Goal: Check status: Check status

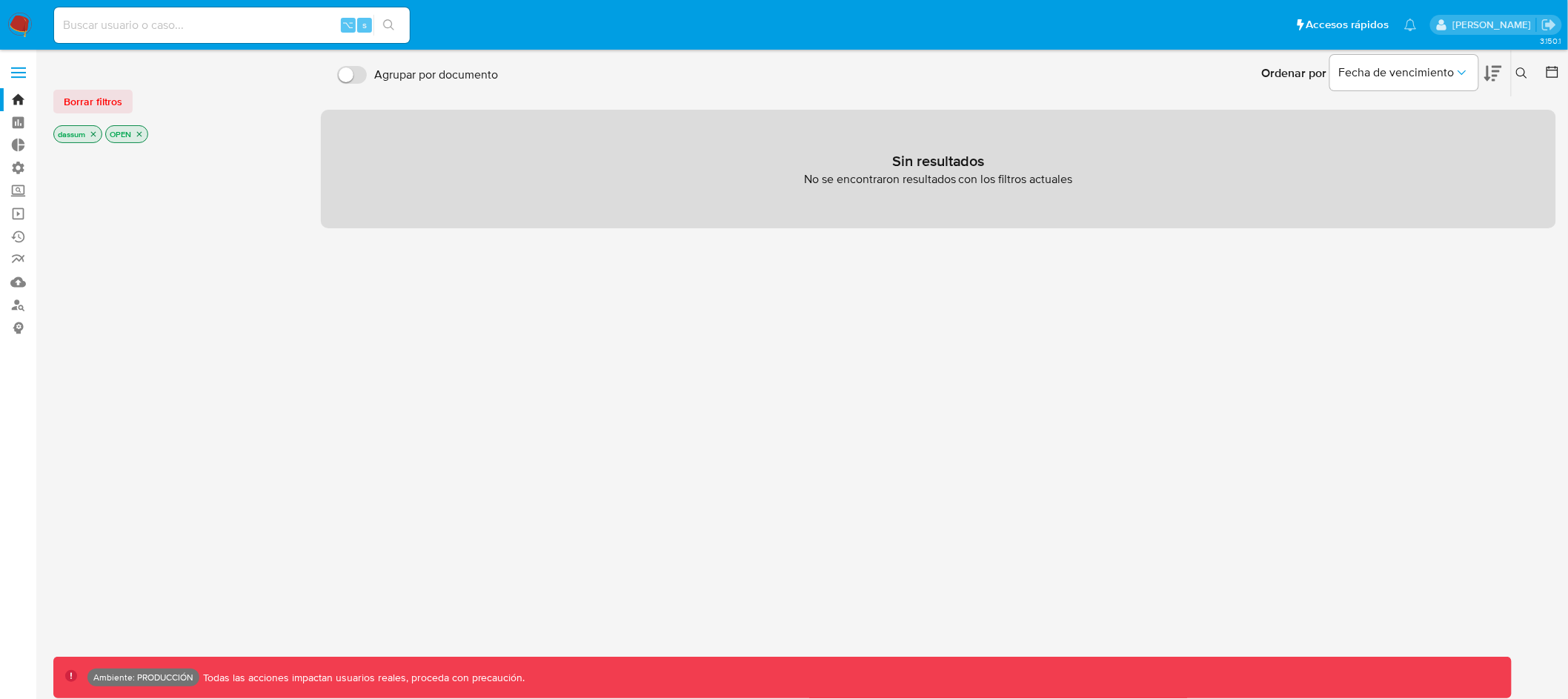
click at [253, 26] on input at bounding box center [232, 25] width 356 height 19
paste input "223314621"
type input "223314621"
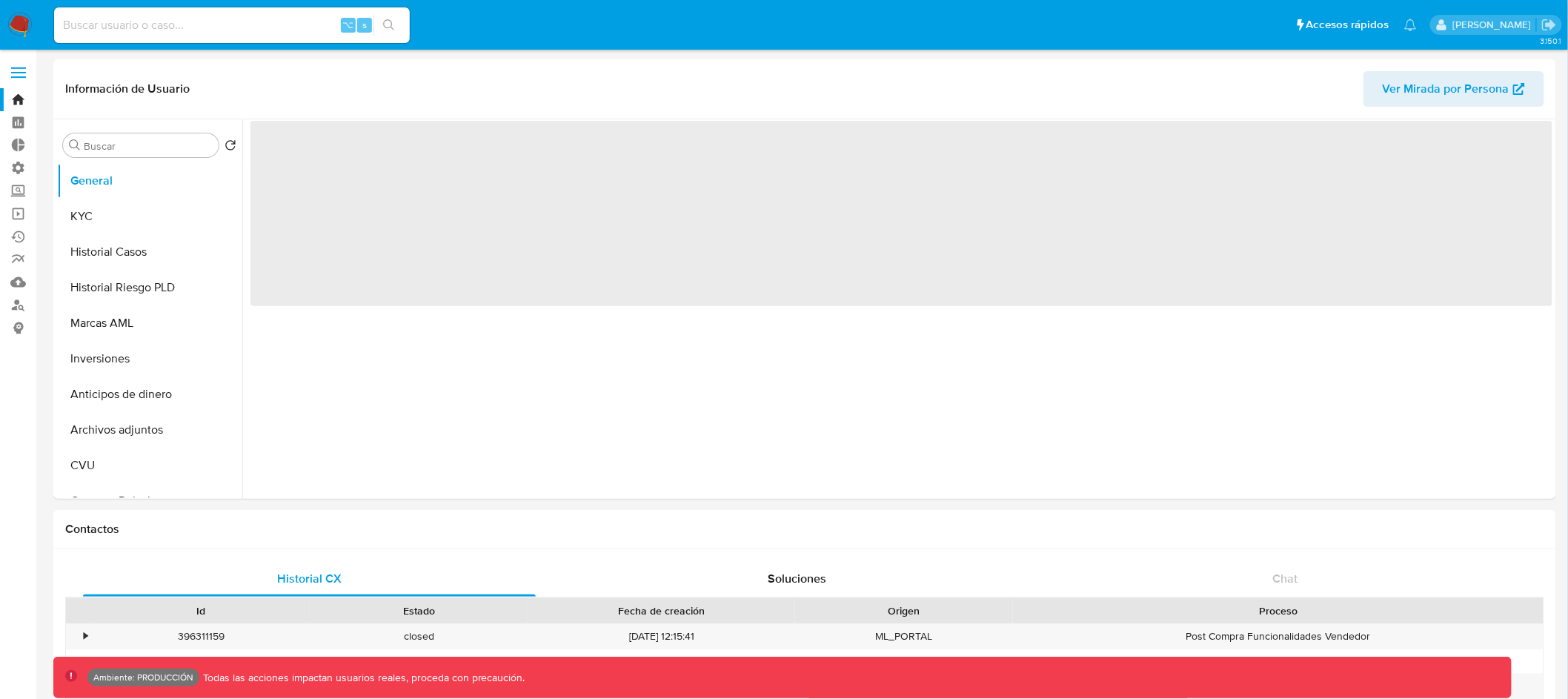
select select "10"
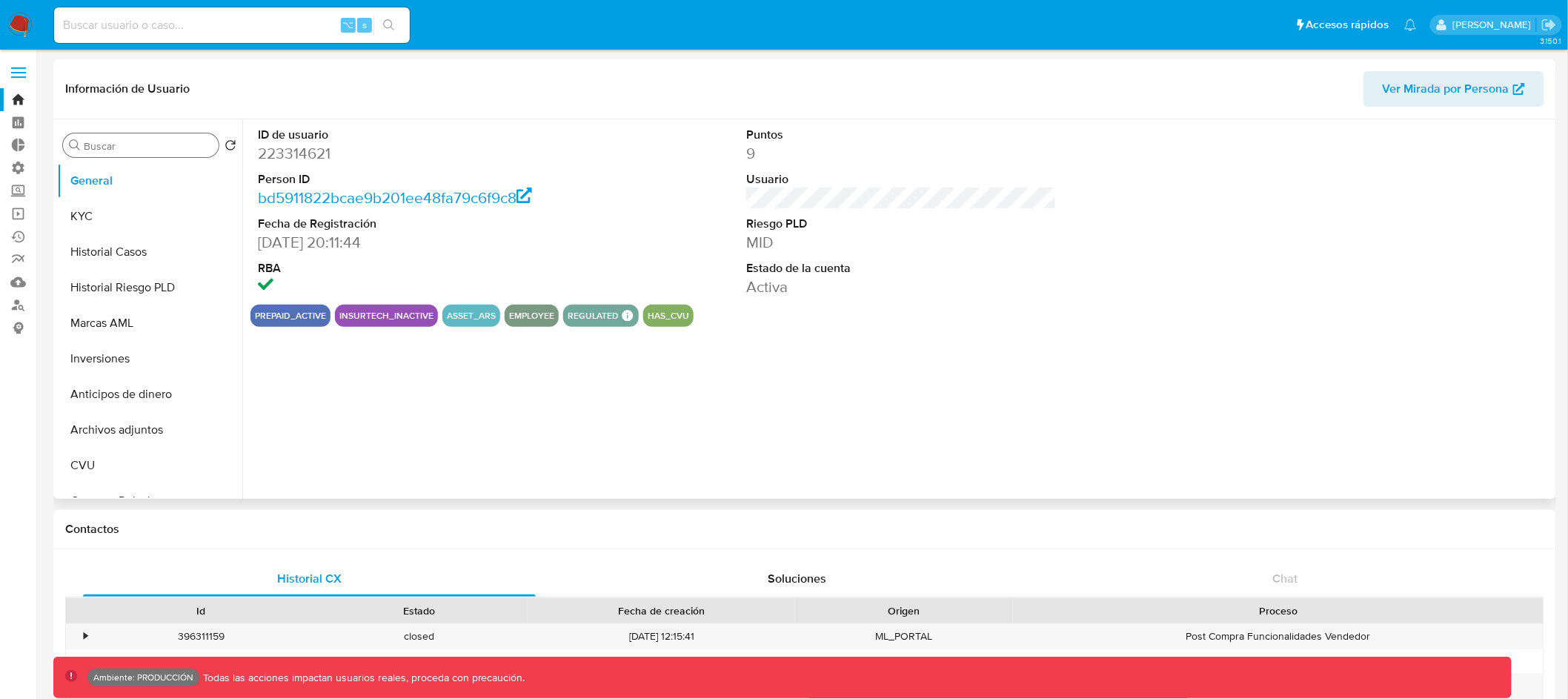
click at [134, 143] on input "Buscar" at bounding box center [148, 146] width 129 height 14
type input "i"
click at [141, 142] on input "Buscar" at bounding box center [148, 146] width 129 height 14
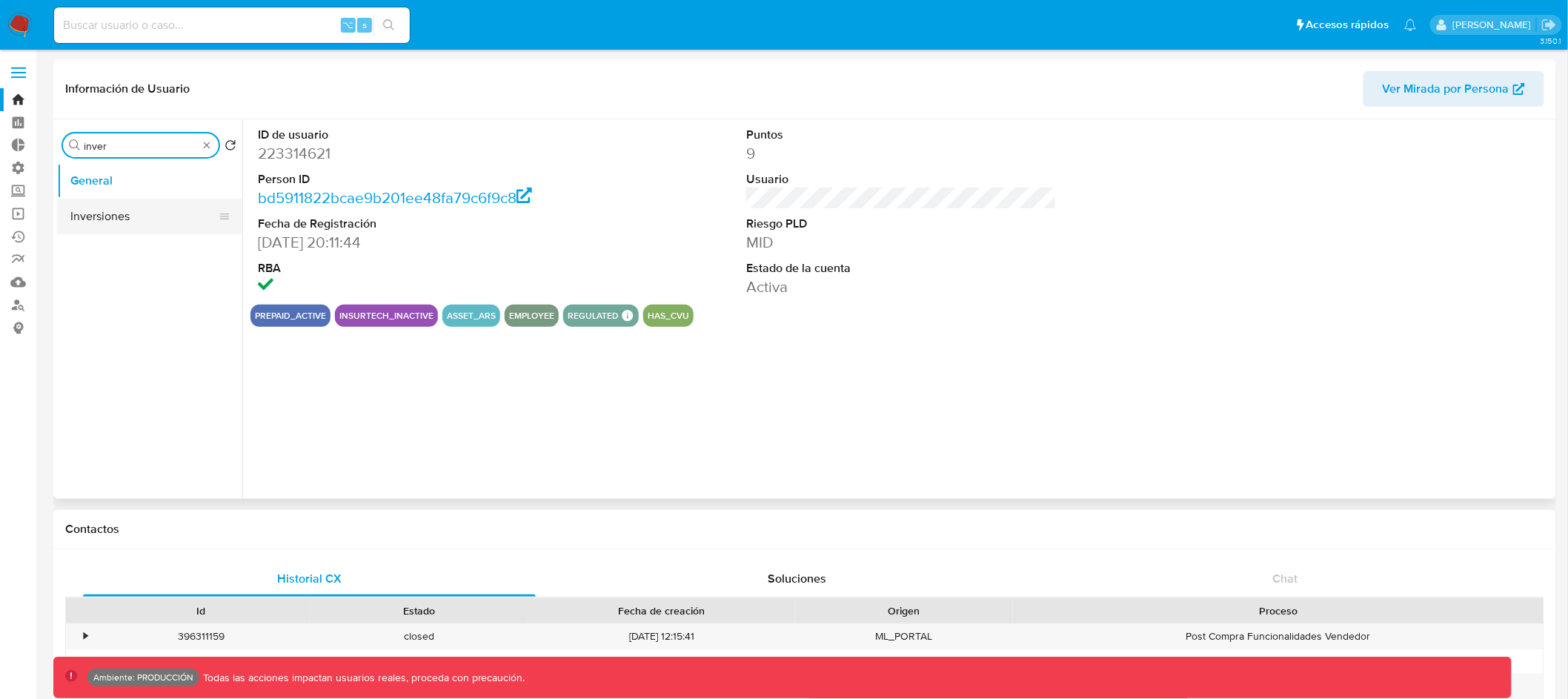
type input "inver"
click at [133, 214] on button "Inversiones" at bounding box center [143, 216] width 174 height 35
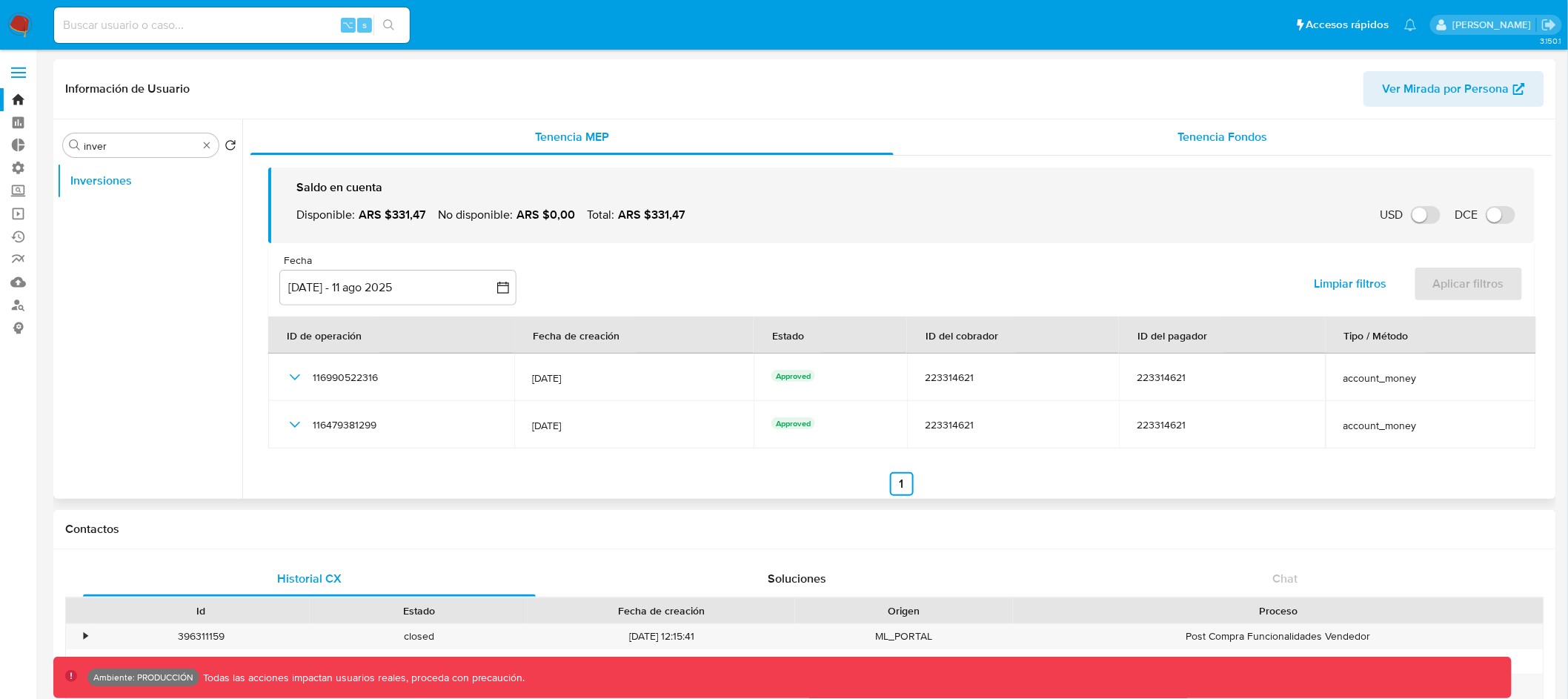
click at [1203, 131] on span "Tenencia Fondos" at bounding box center [1223, 136] width 90 height 17
